Goal: Communication & Community: Answer question/provide support

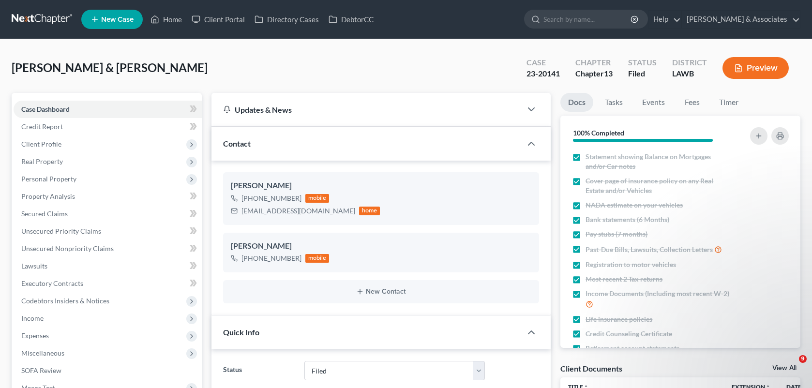
select select "8"
select select "0"
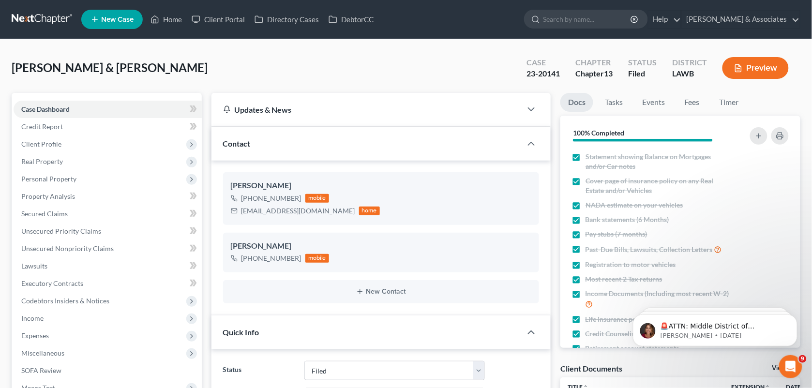
scroll to position [23, 0]
click at [173, 19] on link "Home" at bounding box center [166, 19] width 41 height 17
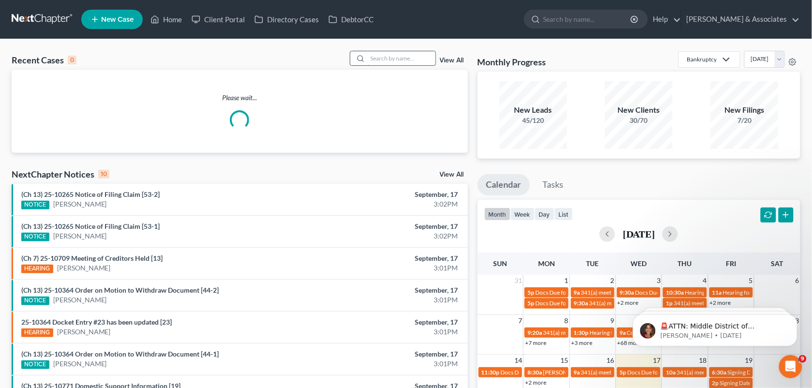
click at [376, 56] on input "search" at bounding box center [402, 58] width 68 height 14
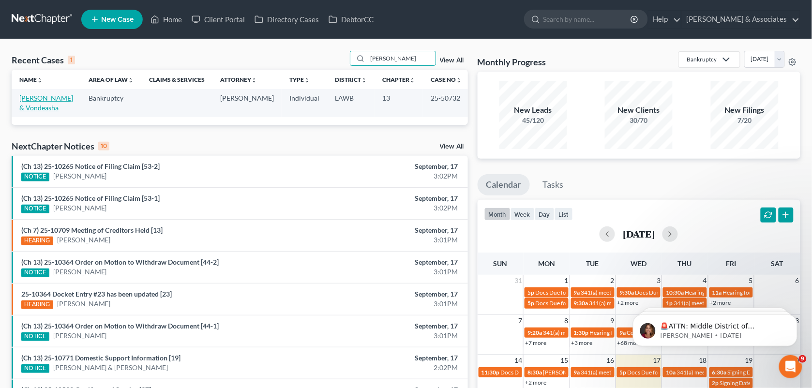
type input "[PERSON_NAME]"
click at [41, 103] on link "[PERSON_NAME] & Vondeasha" at bounding box center [46, 103] width 54 height 18
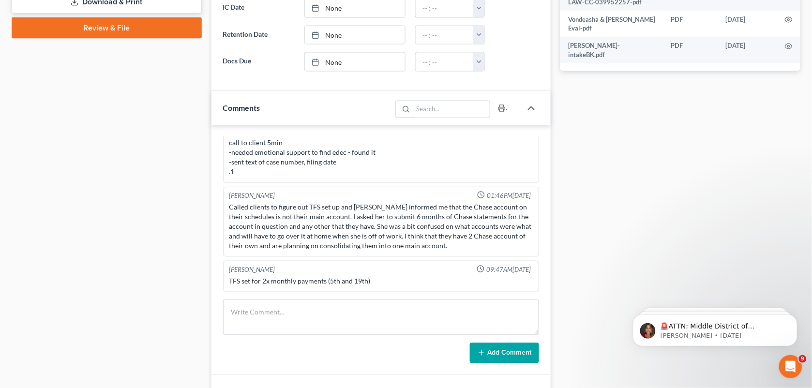
scroll to position [1440, 0]
drag, startPoint x: 600, startPoint y: 139, endPoint x: 272, endPoint y: 318, distance: 373.8
click at [600, 139] on div "Docs Tasks Events Fees Timer 100% Completed Nothing here yet! Signed [MEDICAL_D…" at bounding box center [681, 75] width 250 height 876
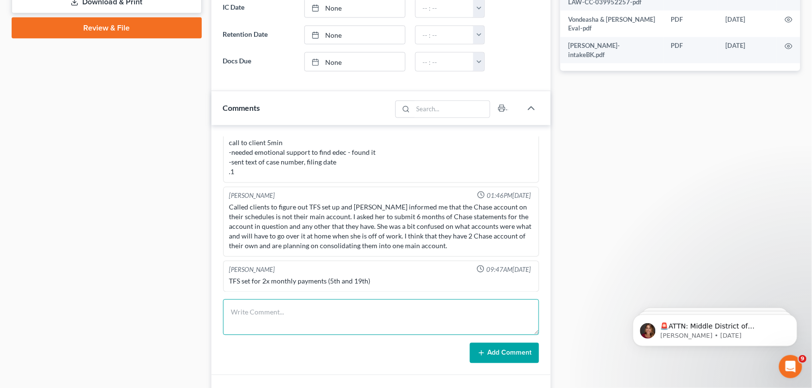
click at [309, 313] on textarea at bounding box center [381, 318] width 317 height 36
click at [272, 318] on textarea at bounding box center [381, 318] width 317 height 36
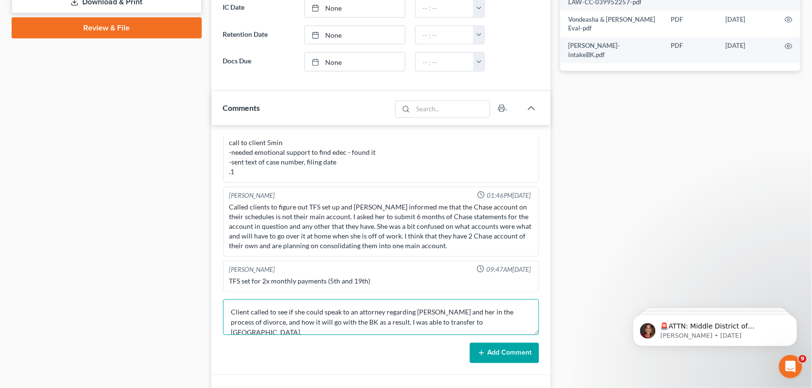
type textarea "Client called to see if she could speak to an attorney regarding [PERSON_NAME] …"
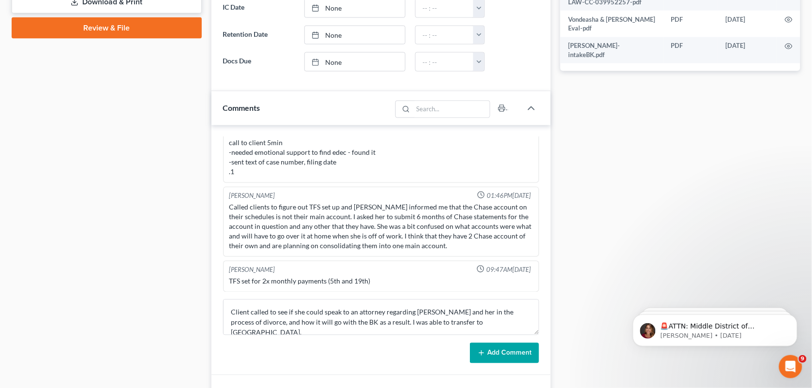
click at [499, 360] on button "Add Comment" at bounding box center [504, 353] width 69 height 20
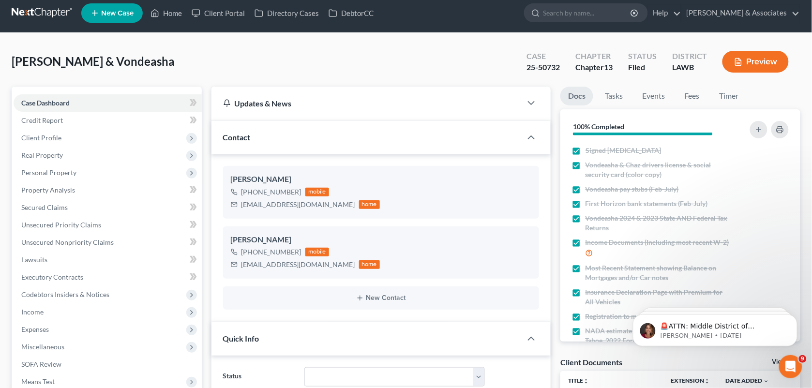
scroll to position [0, 0]
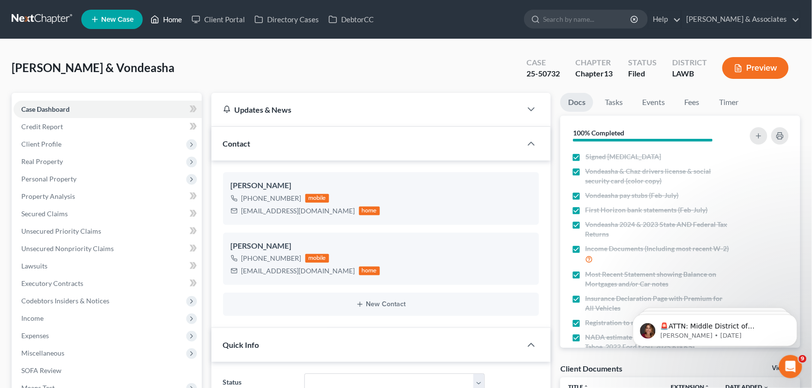
click at [167, 18] on link "Home" at bounding box center [166, 19] width 41 height 17
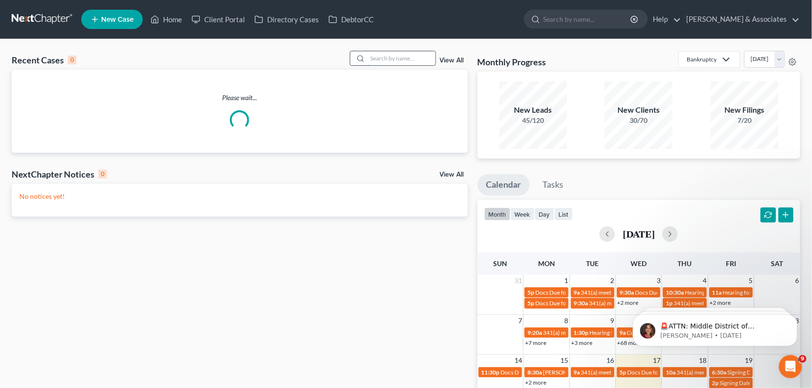
click at [379, 57] on input "search" at bounding box center [402, 58] width 68 height 14
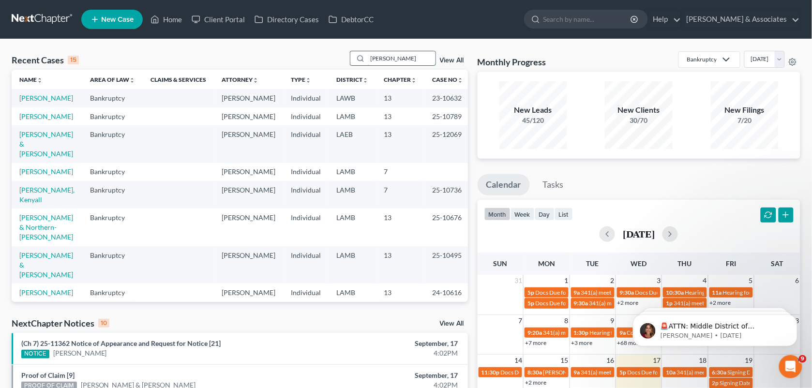
type input "[PERSON_NAME]"
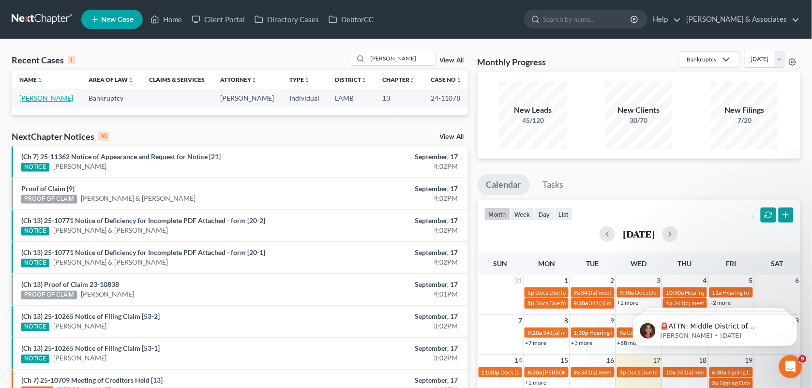
click at [41, 100] on link "[PERSON_NAME]" at bounding box center [46, 98] width 54 height 8
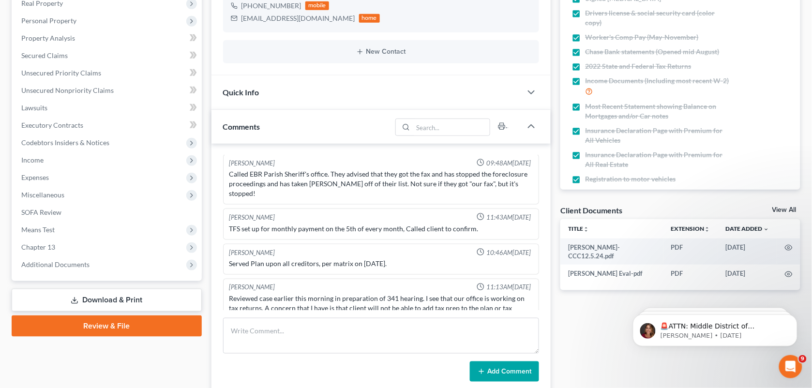
scroll to position [1493, 0]
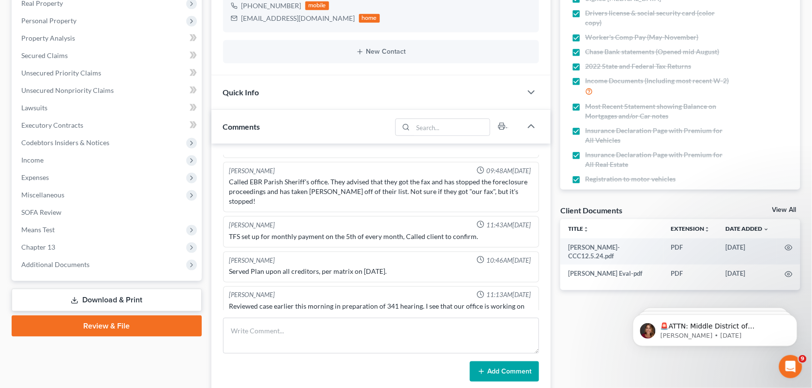
drag, startPoint x: 555, startPoint y: 27, endPoint x: 335, endPoint y: 291, distance: 344.0
click at [555, 27] on div "Updates & News × [US_STATE][GEOGRAPHIC_DATA] Notes: Take a look at NextChapter'…" at bounding box center [381, 341] width 349 height 812
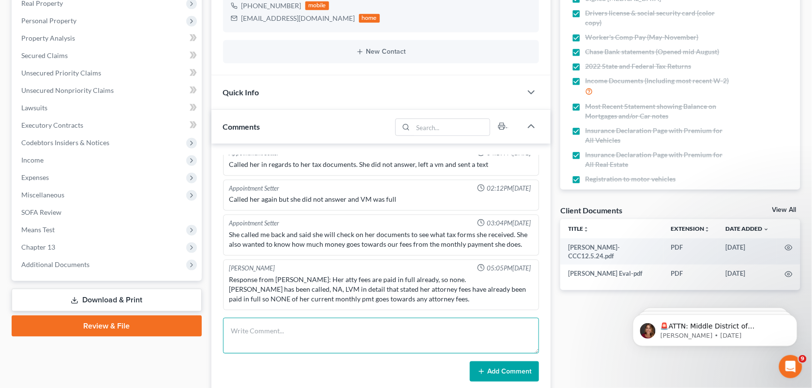
click at [383, 332] on textarea at bounding box center [381, 336] width 317 height 36
paste textarea "[PERSON_NAME] on the phone, she is wondering if she could push her TFS payment …"
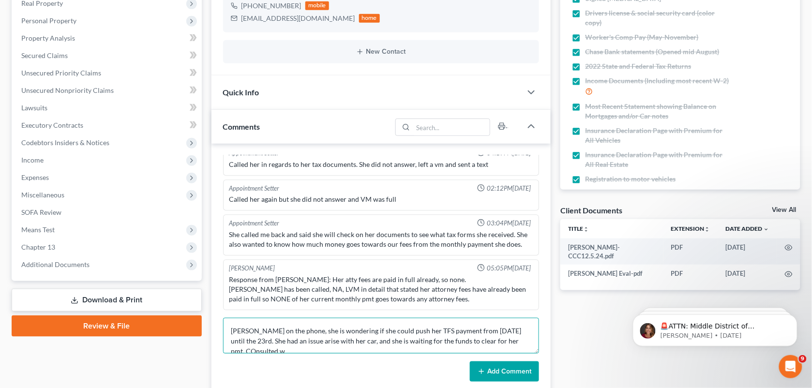
scroll to position [1, 0]
type textarea "[PERSON_NAME] on the phone, she is wondering if she could push her TFS payment …"
click at [494, 374] on button "Add Comment" at bounding box center [504, 372] width 69 height 20
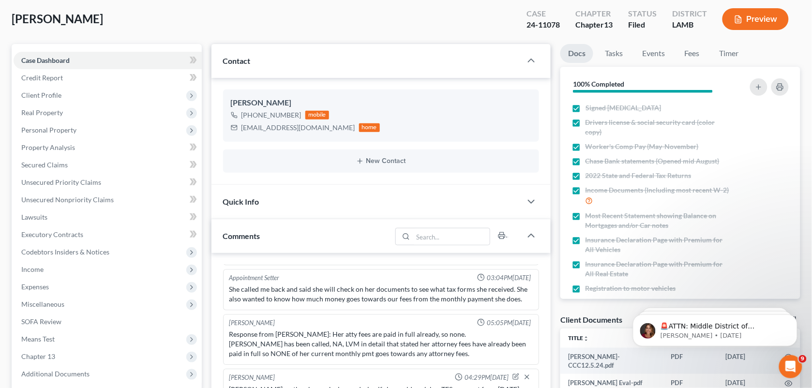
scroll to position [0, 0]
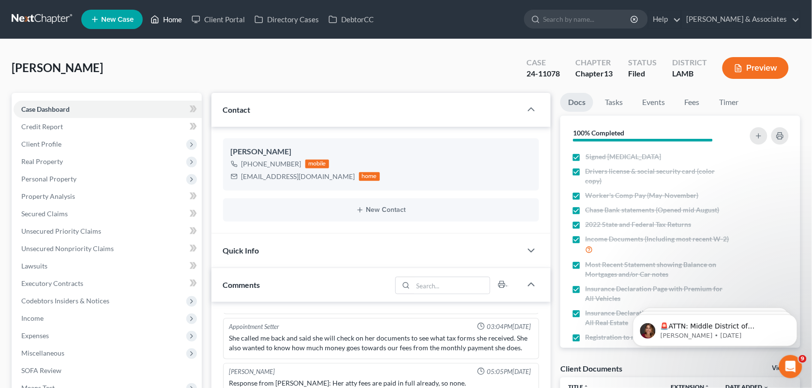
click at [163, 23] on link "Home" at bounding box center [166, 19] width 41 height 17
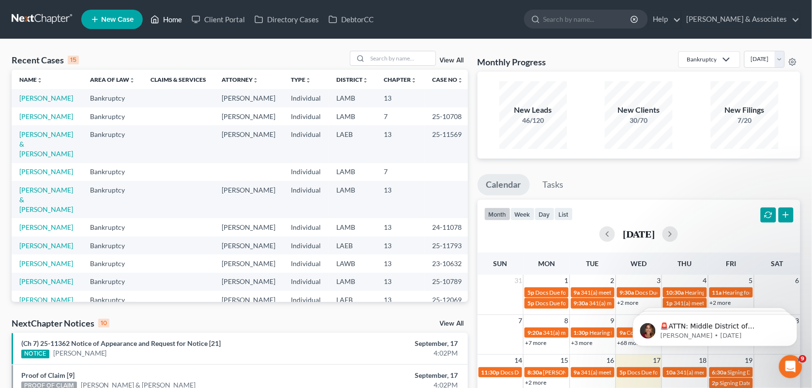
click at [163, 23] on link "Home" at bounding box center [166, 19] width 41 height 17
click at [384, 61] on input "search" at bounding box center [402, 58] width 68 height 14
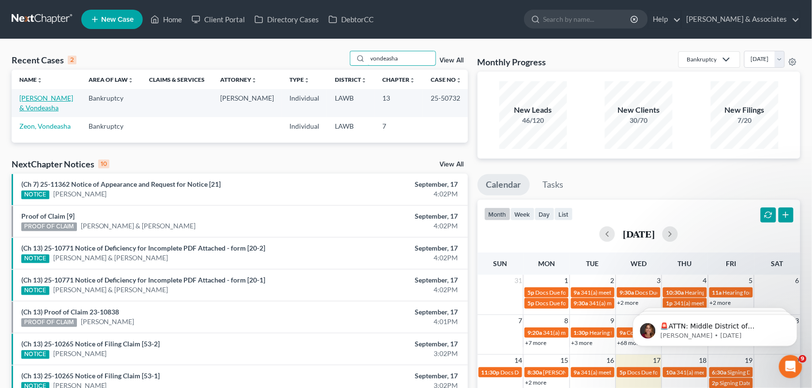
type input "vondeasha"
click at [44, 100] on link "[PERSON_NAME] & Vondeasha" at bounding box center [46, 103] width 54 height 18
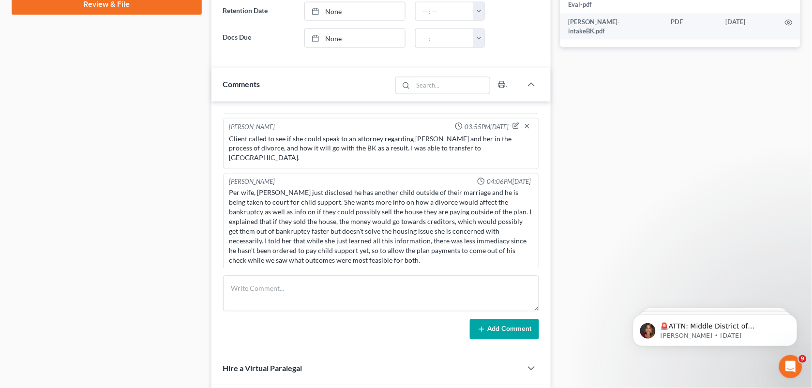
scroll to position [483, 0]
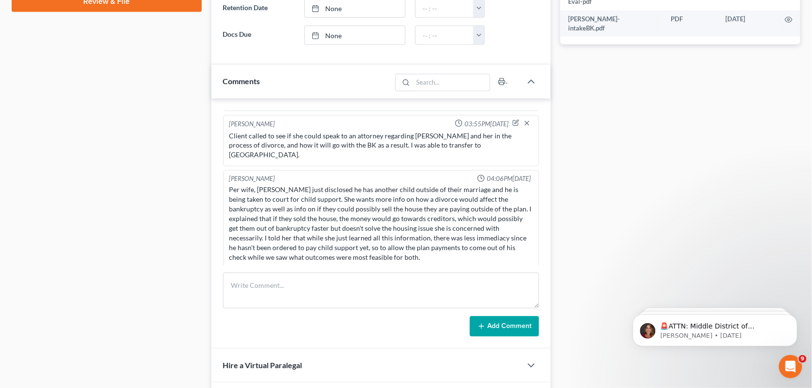
drag, startPoint x: 602, startPoint y: 120, endPoint x: 819, endPoint y: 208, distance: 234.7
click at [602, 120] on div "Docs Tasks Events Fees Timer 100% Completed Nothing here yet! Signed [MEDICAL_D…" at bounding box center [681, 48] width 250 height 876
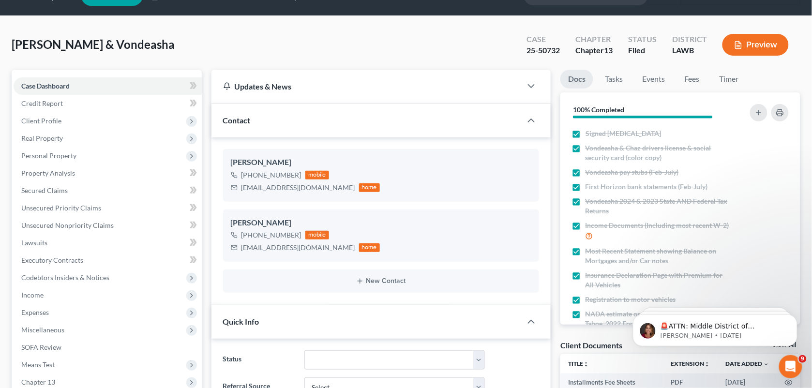
scroll to position [0, 0]
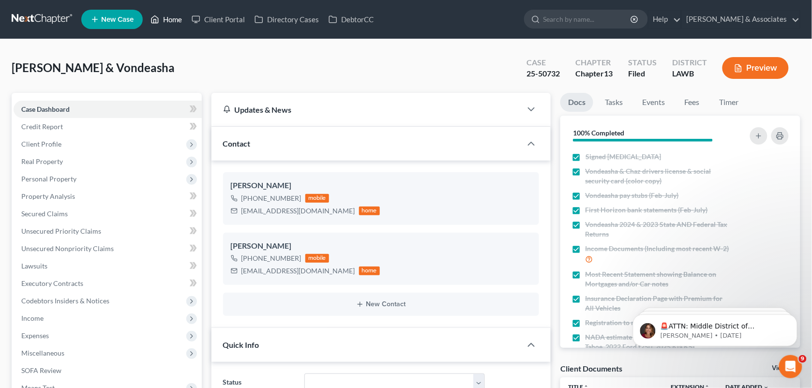
click at [159, 15] on icon at bounding box center [155, 20] width 9 height 12
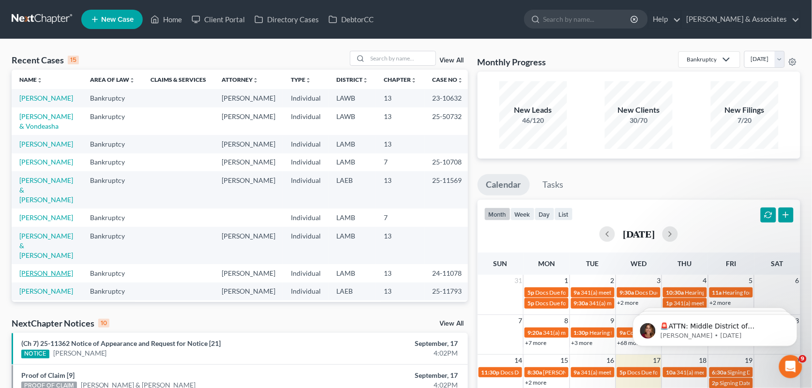
click at [34, 277] on link "[PERSON_NAME]" at bounding box center [46, 273] width 54 height 8
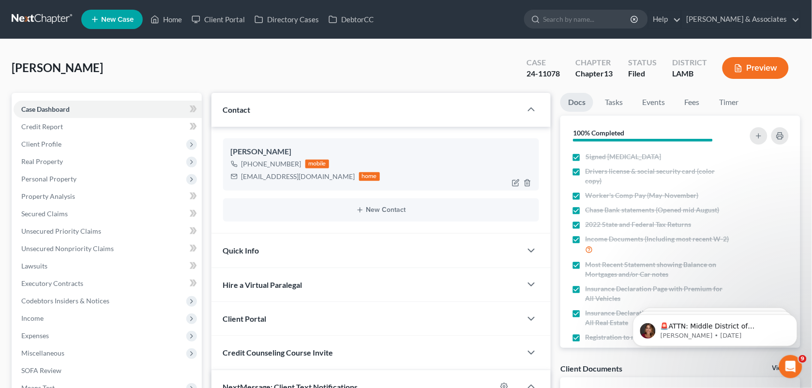
drag, startPoint x: 298, startPoint y: 166, endPoint x: 250, endPoint y: 166, distance: 47.9
click at [250, 166] on div "[PHONE_NUMBER] mobile" at bounding box center [306, 164] width 150 height 13
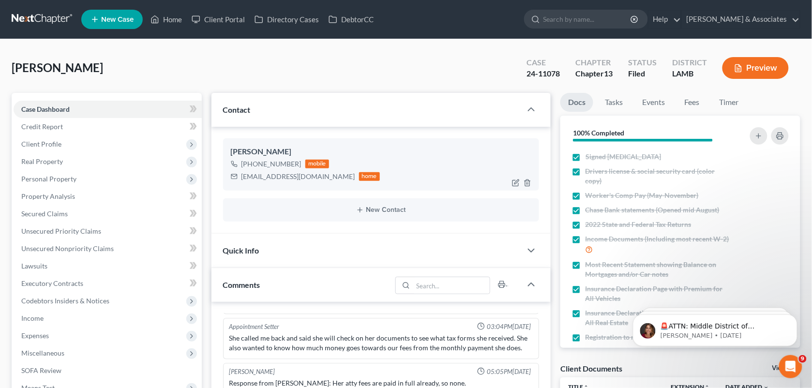
scroll to position [151, 0]
drag, startPoint x: 359, startPoint y: 81, endPoint x: 443, endPoint y: 324, distance: 257.3
click at [359, 81] on div "[PERSON_NAME] Upgraded Case 24-11078 Chapter Chapter 13 Status Filed District […" at bounding box center [406, 72] width 789 height 42
